Goal: Task Accomplishment & Management: Use online tool/utility

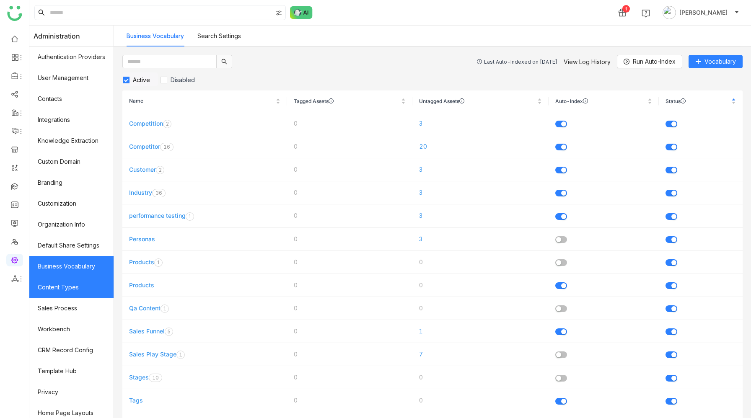
click at [67, 287] on link "Content Types" at bounding box center [71, 287] width 84 height 21
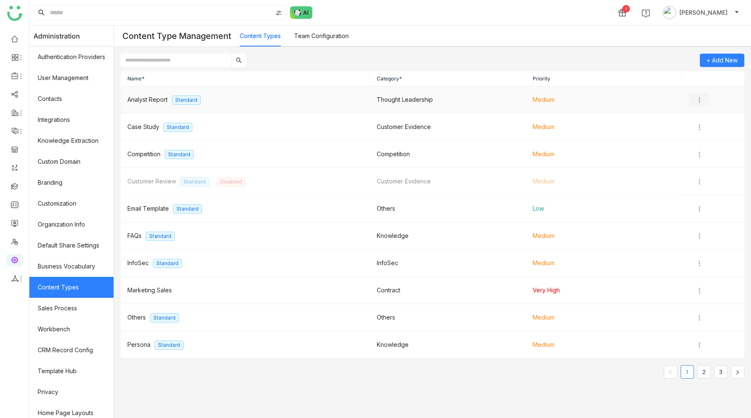
click at [701, 99] on img at bounding box center [699, 100] width 8 height 8
click at [700, 116] on icon at bounding box center [699, 117] width 6 height 6
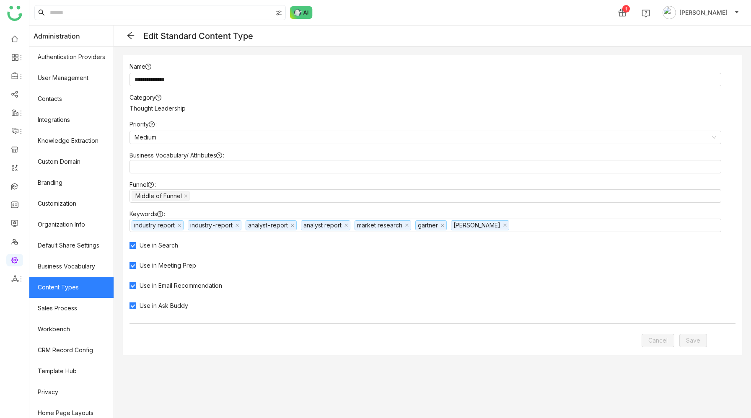
click at [129, 36] on icon at bounding box center [130, 35] width 7 height 7
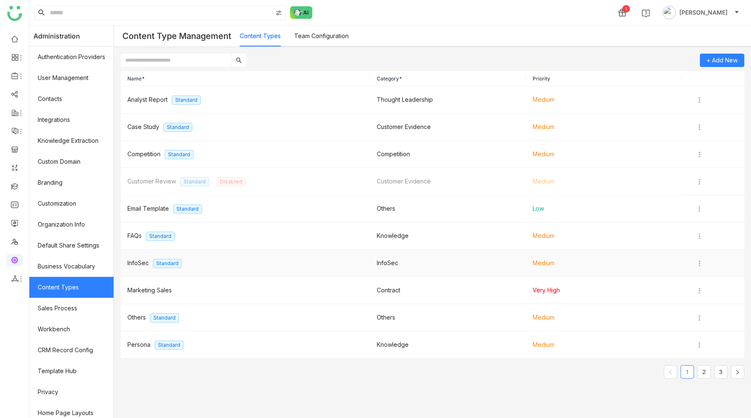
click at [259, 250] on td "InfoSec Standard" at bounding box center [245, 263] width 249 height 27
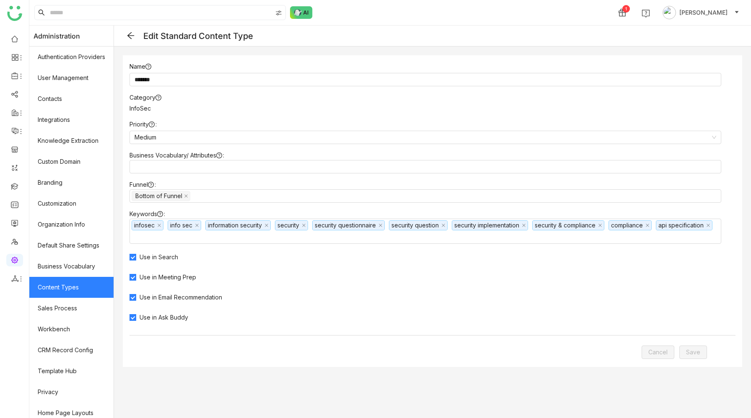
click at [132, 34] on icon at bounding box center [131, 35] width 8 height 8
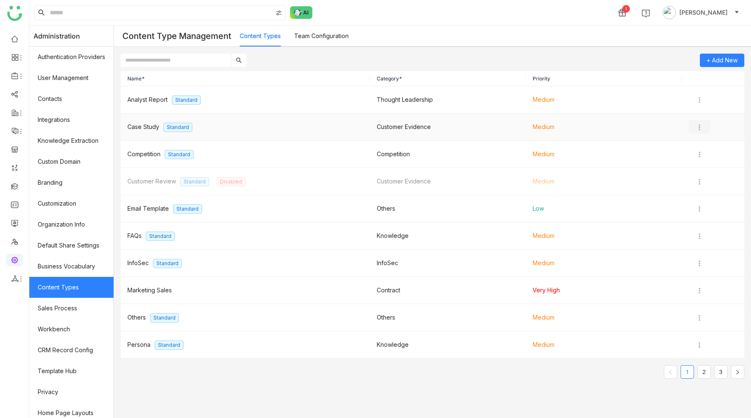
click at [701, 127] on img at bounding box center [699, 127] width 8 height 8
click at [709, 163] on span "Disable" at bounding box center [714, 159] width 21 height 7
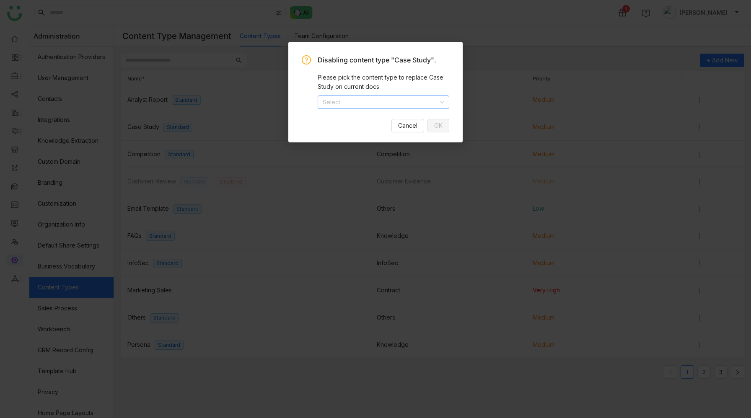
click at [442, 102] on icon at bounding box center [442, 102] width 4 height 3
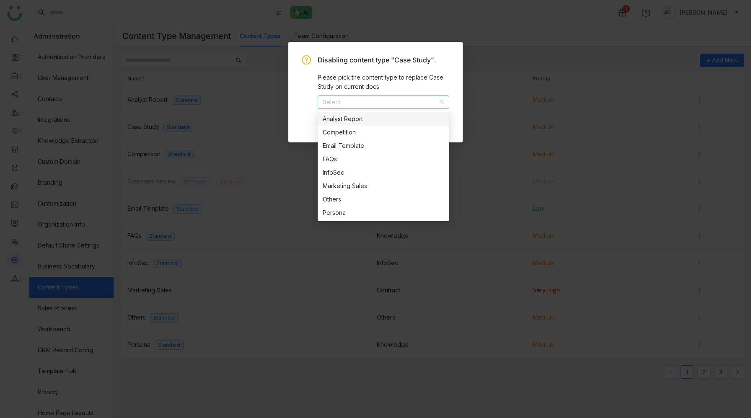
click at [406, 24] on nz-modal-confirm-container "Disabling content type "Case Study". Please pick the content type to replace Ca…" at bounding box center [375, 209] width 751 height 418
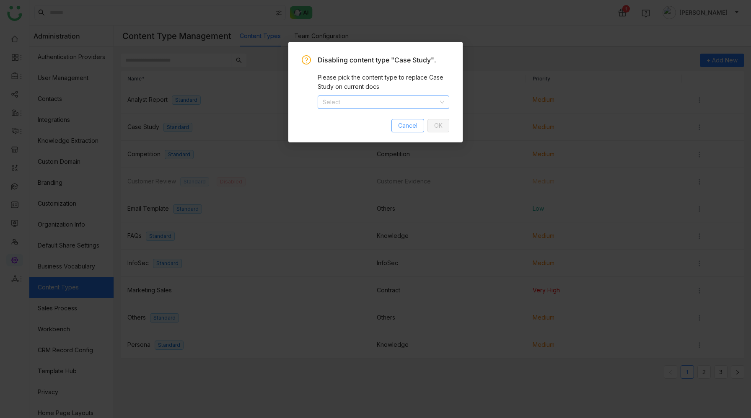
click at [405, 127] on span "Cancel" at bounding box center [407, 125] width 19 height 9
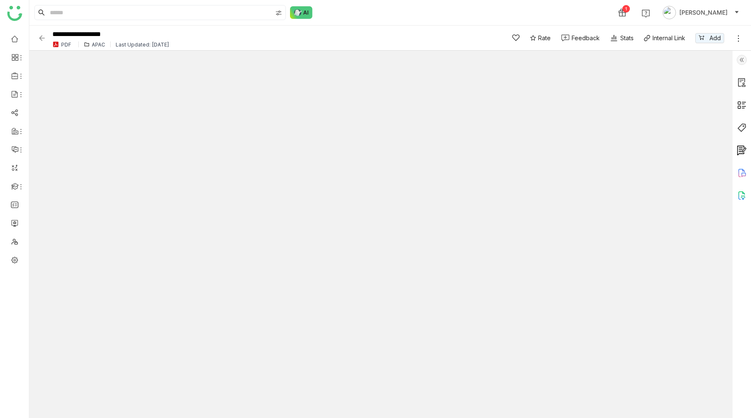
click at [741, 126] on img at bounding box center [742, 128] width 10 height 10
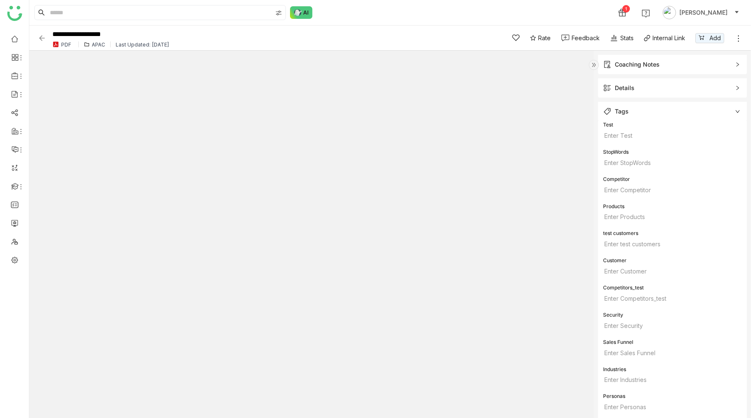
scroll to position [295, 0]
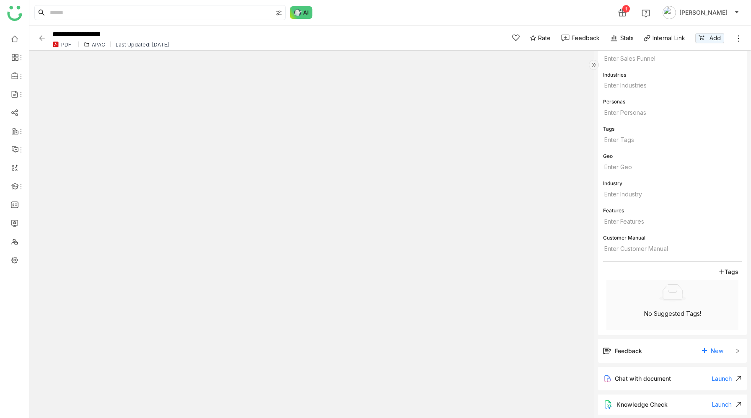
click at [95, 42] on div "APAC" at bounding box center [98, 44] width 13 height 6
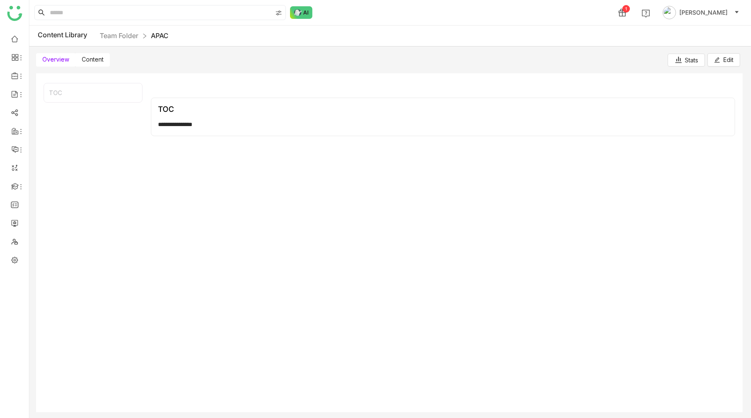
click at [98, 60] on span "Content" at bounding box center [93, 59] width 22 height 7
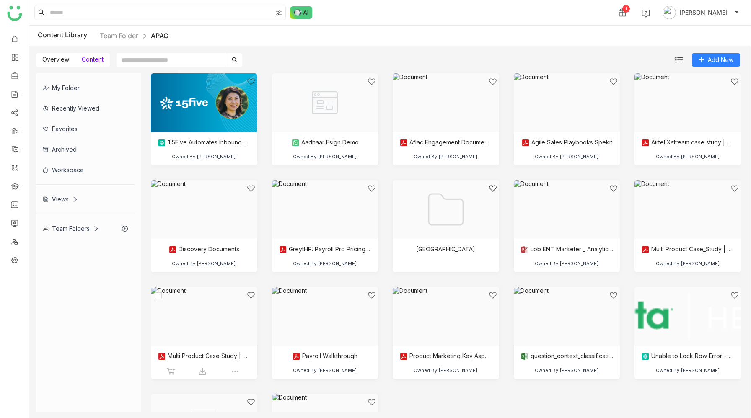
click at [214, 344] on div at bounding box center [201, 326] width 92 height 71
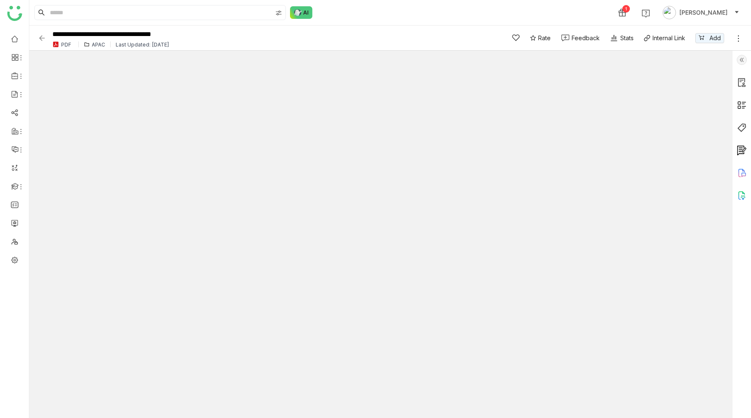
click at [740, 125] on img at bounding box center [742, 128] width 10 height 10
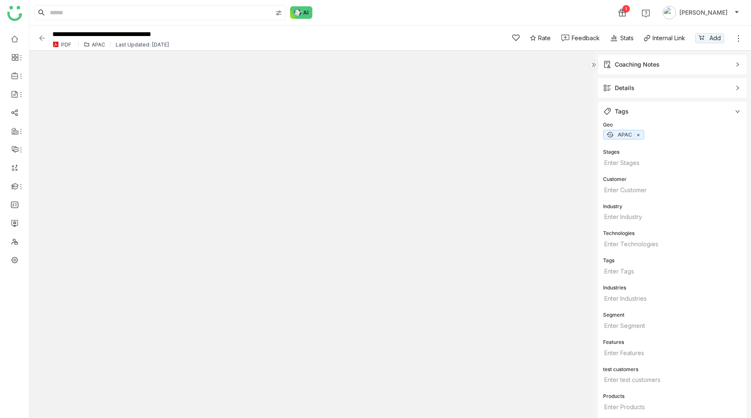
click at [630, 87] on div "Details" at bounding box center [625, 87] width 20 height 9
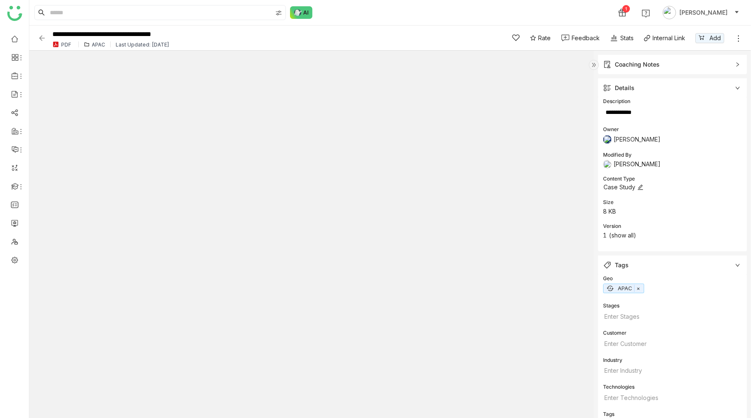
click at [641, 187] on icon at bounding box center [640, 187] width 6 height 6
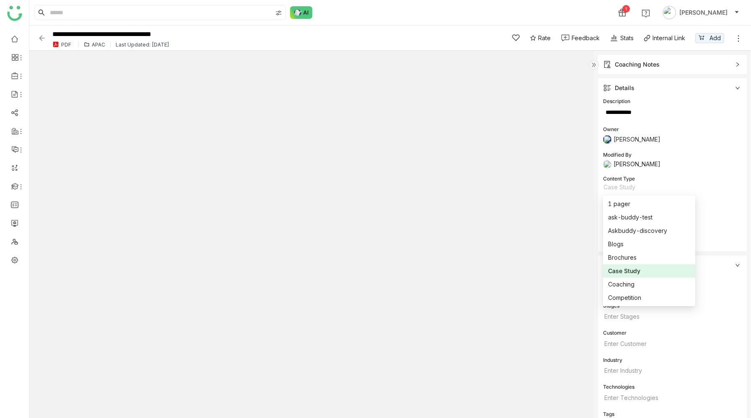
click at [677, 180] on div "Content Type" at bounding box center [672, 179] width 139 height 8
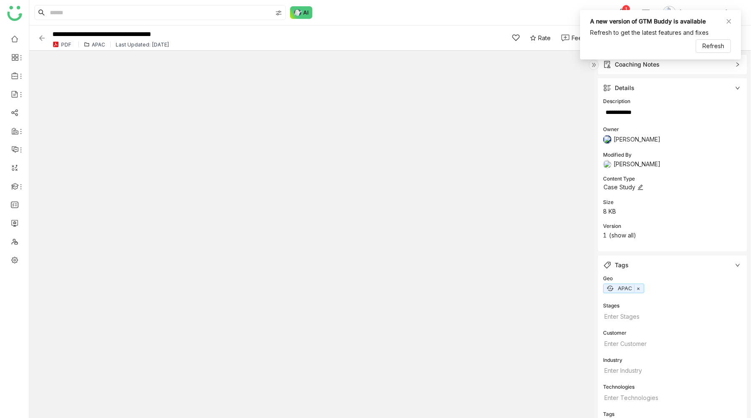
click at [642, 188] on icon at bounding box center [640, 187] width 6 height 6
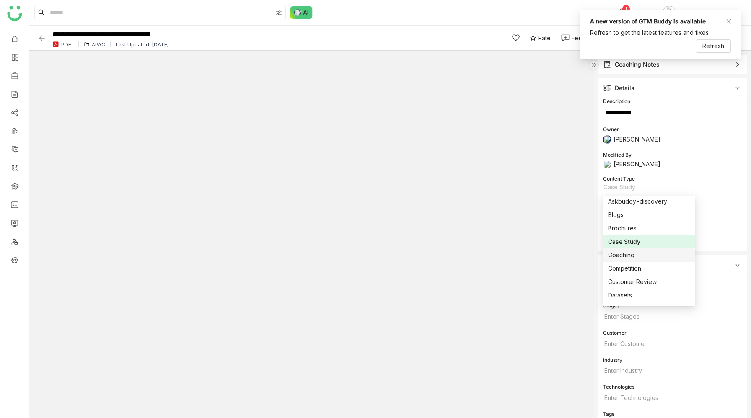
scroll to position [32, 0]
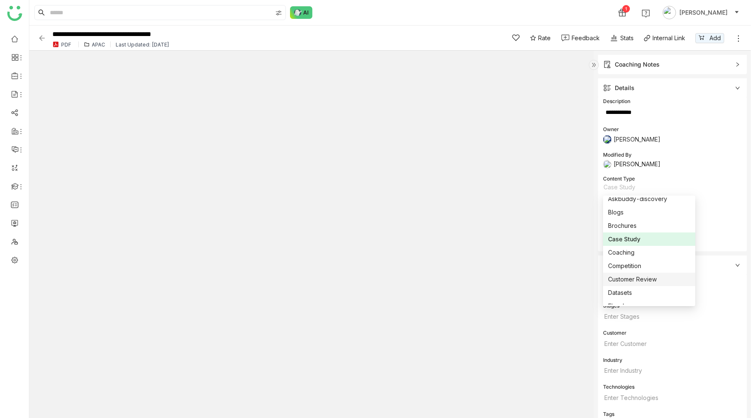
click at [638, 279] on div "Customer Review" at bounding box center [649, 279] width 82 height 9
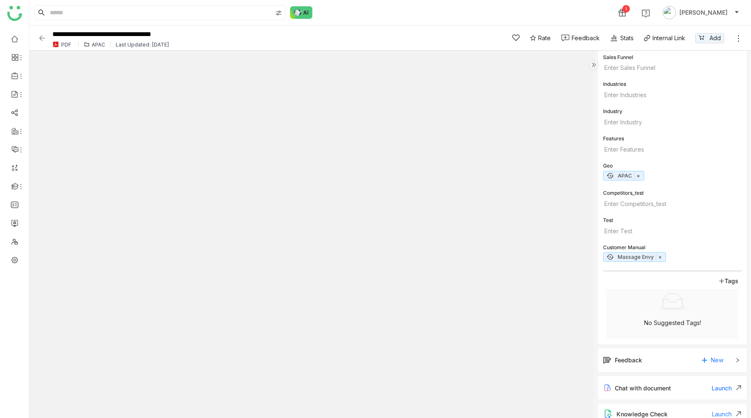
scroll to position [313, 0]
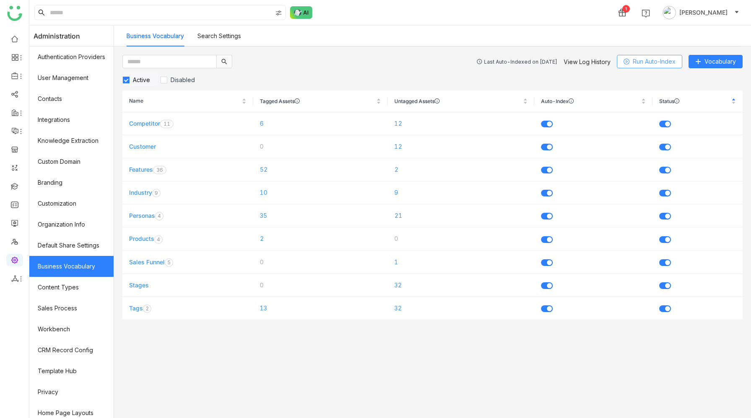
click at [641, 60] on span "Run Auto-Index" at bounding box center [654, 61] width 43 height 9
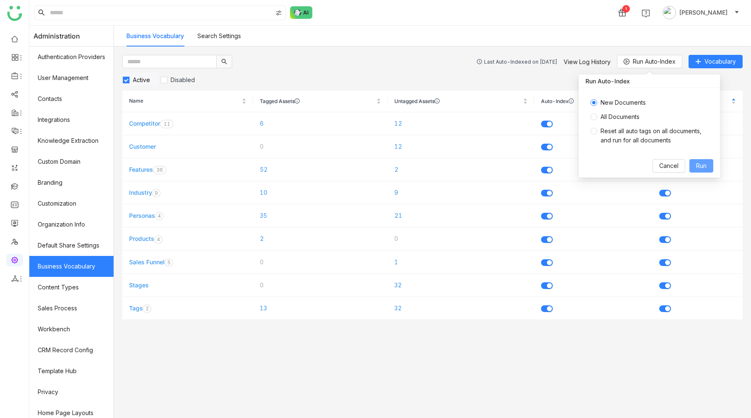
click at [704, 165] on span "Run" at bounding box center [701, 165] width 10 height 9
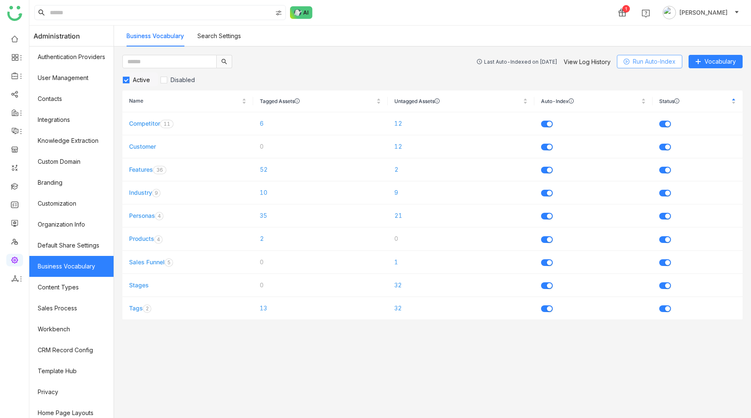
click at [635, 60] on span "Run Auto-Index" at bounding box center [654, 61] width 43 height 9
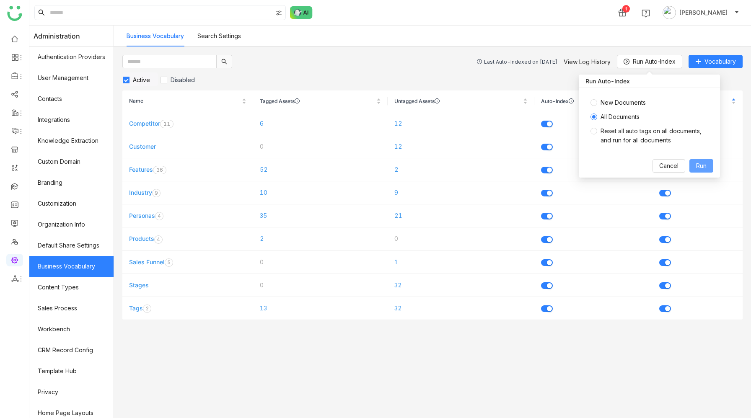
click at [699, 163] on span "Run" at bounding box center [701, 165] width 10 height 9
